Goal: Task Accomplishment & Management: Manage account settings

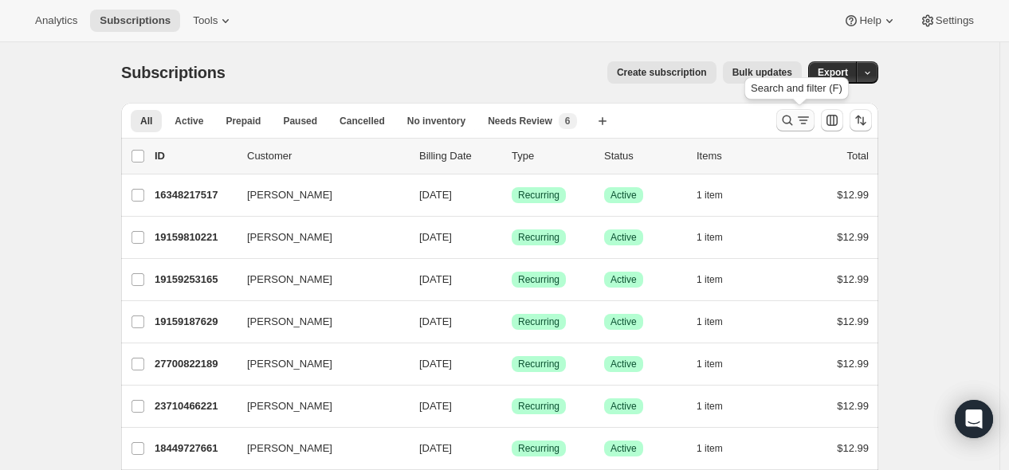
click at [587, 116] on icon "Search and filter results" at bounding box center [788, 120] width 16 height 16
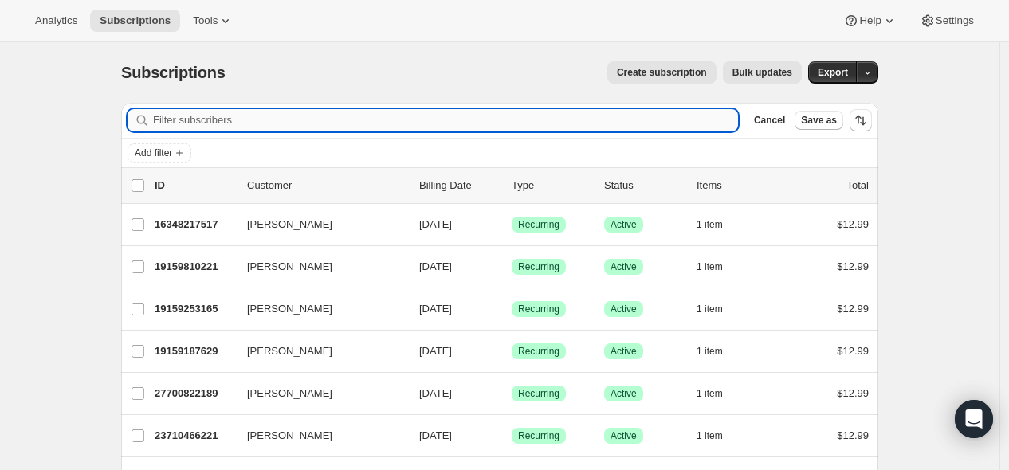
click at [538, 126] on input "Filter subscribers" at bounding box center [445, 120] width 585 height 22
type input "[EMAIL_ADDRESS][DOMAIN_NAME]"
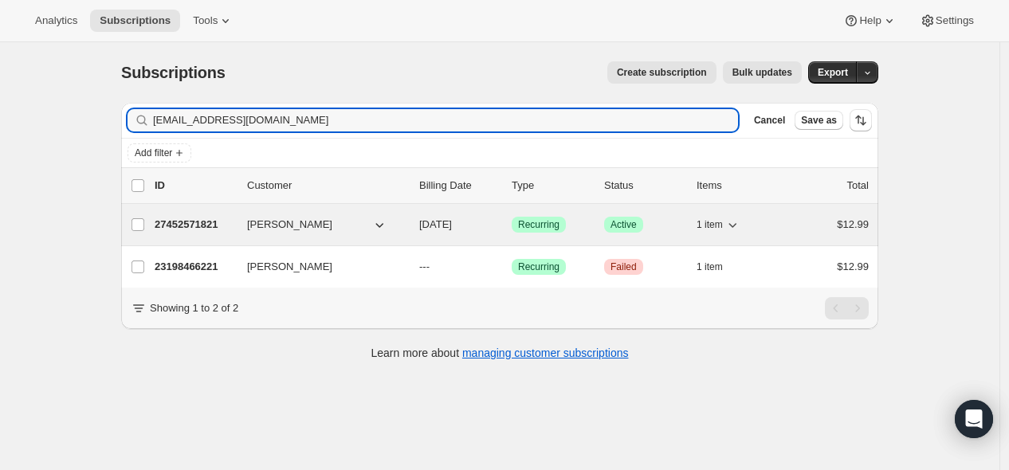
click at [201, 223] on p "27452571821" at bounding box center [195, 225] width 80 height 16
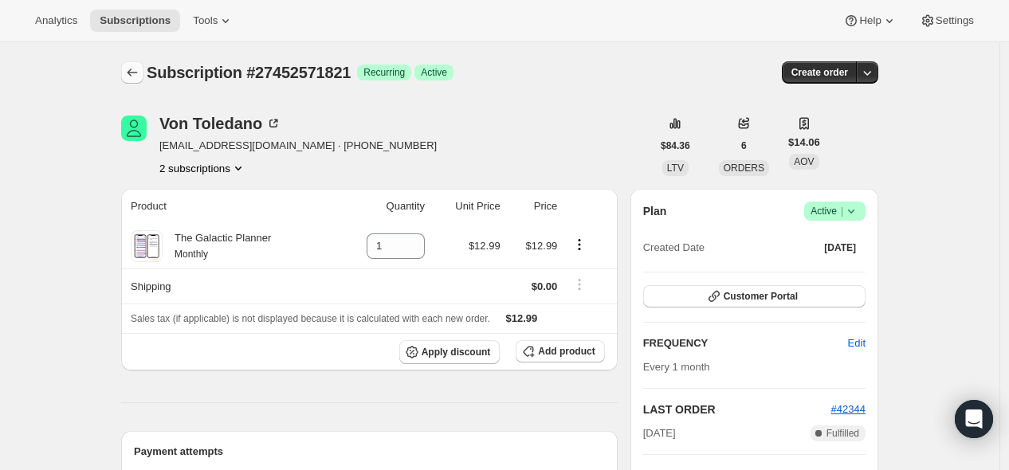
click at [139, 71] on icon "Subscriptions" at bounding box center [132, 73] width 16 height 16
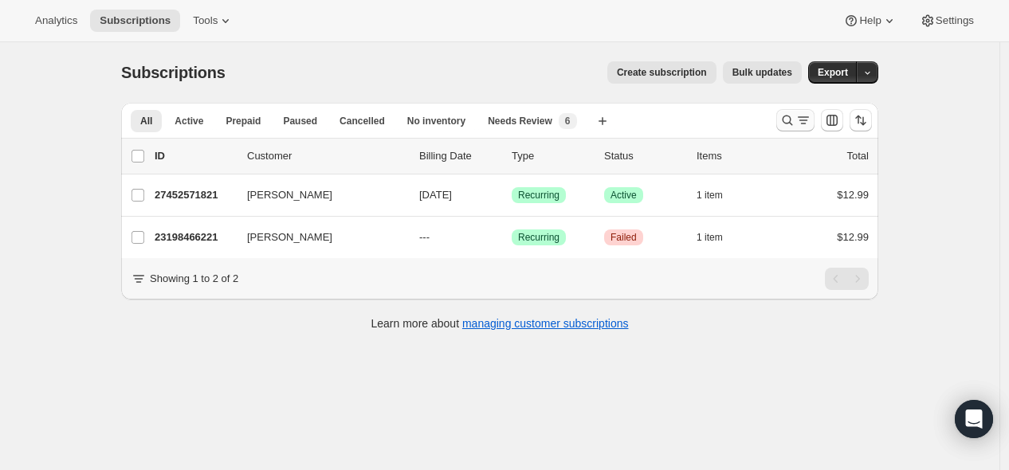
click at [587, 116] on icon "Search and filter results" at bounding box center [788, 120] width 16 height 16
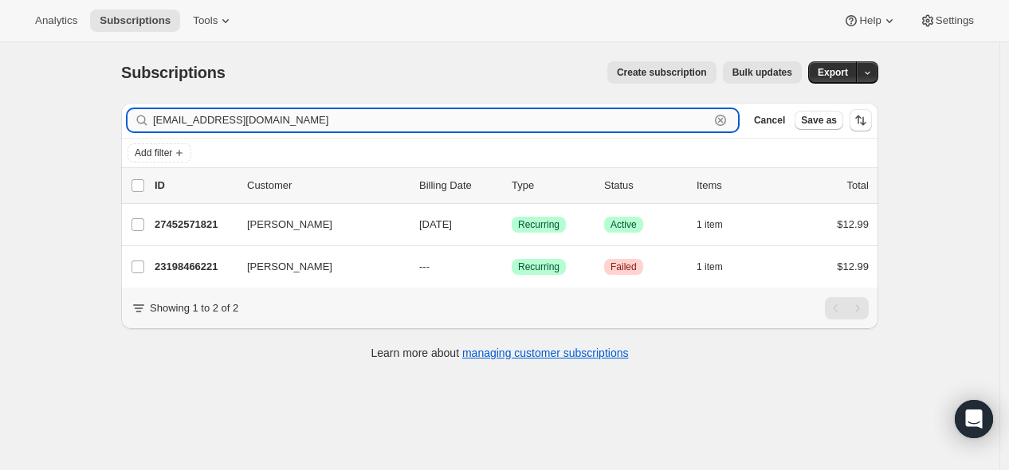
click at [567, 120] on input "[EMAIL_ADDRESS][DOMAIN_NAME]" at bounding box center [431, 120] width 556 height 22
paste input "fatimamaldonadosobrino"
type input "[EMAIL_ADDRESS][DOMAIN_NAME]"
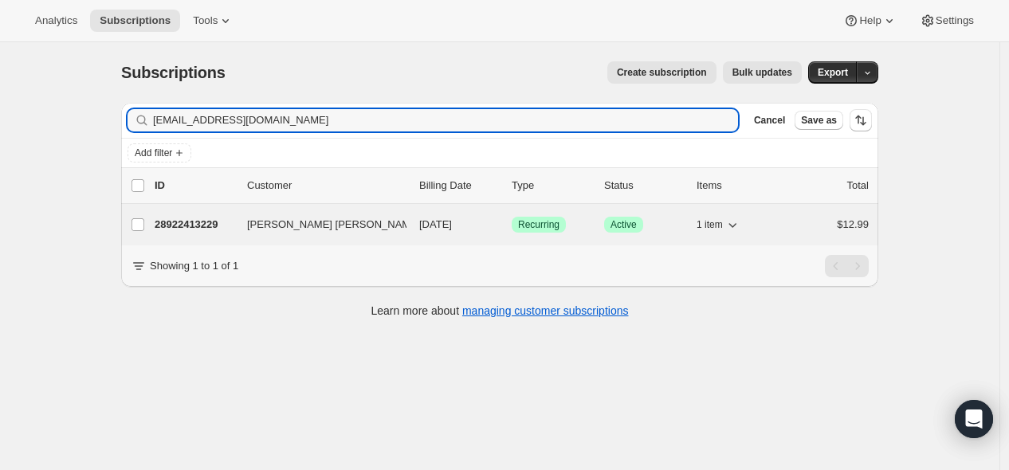
click at [205, 224] on p "28922413229" at bounding box center [195, 225] width 80 height 16
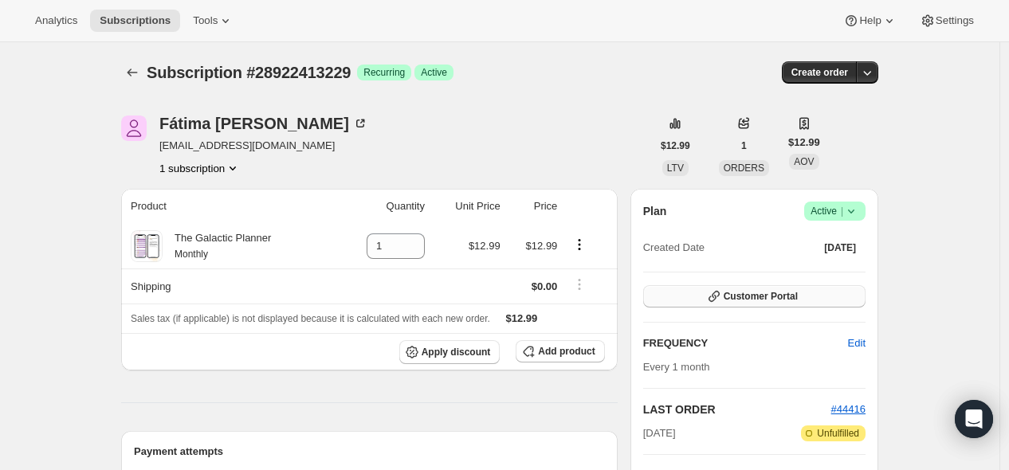
click at [587, 301] on span "Customer Portal" at bounding box center [761, 296] width 74 height 13
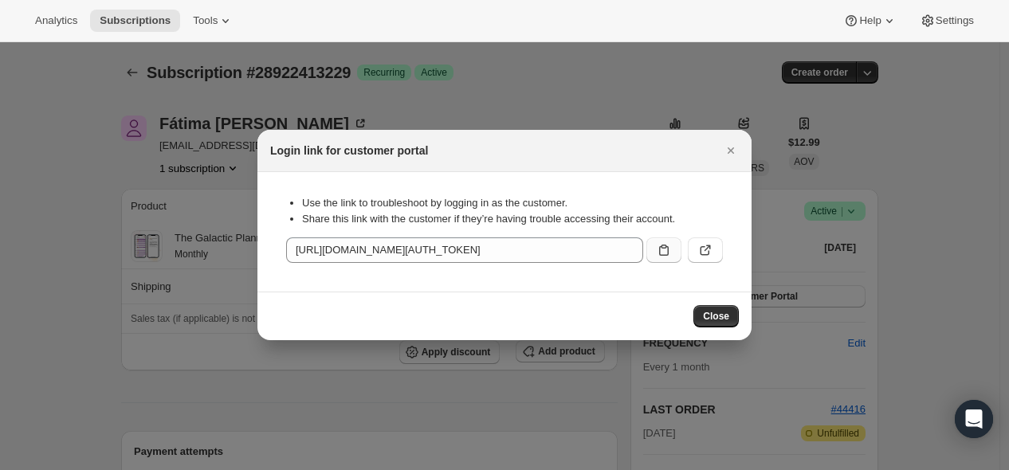
click at [587, 252] on button ":rg8:" at bounding box center [663, 251] width 35 height 26
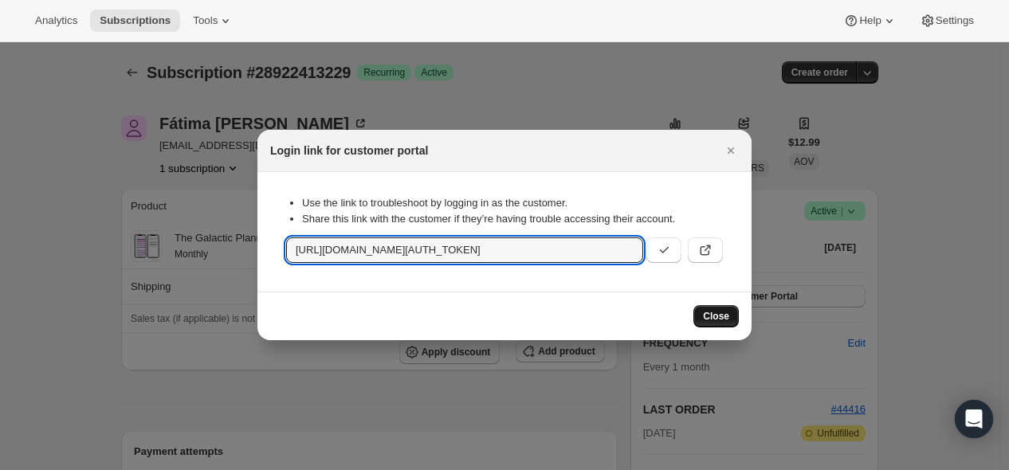
click at [587, 318] on span "Close" at bounding box center [716, 316] width 26 height 13
